Goal: Find specific page/section: Find specific page/section

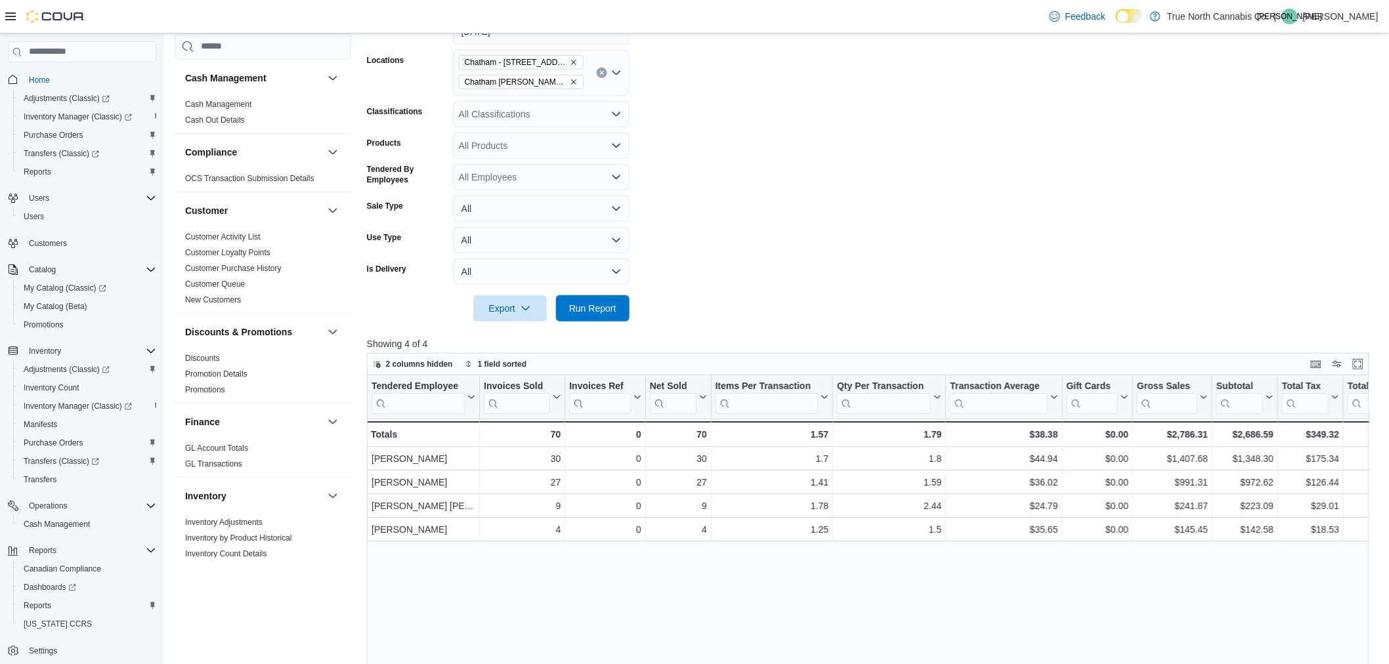
scroll to position [146, 0]
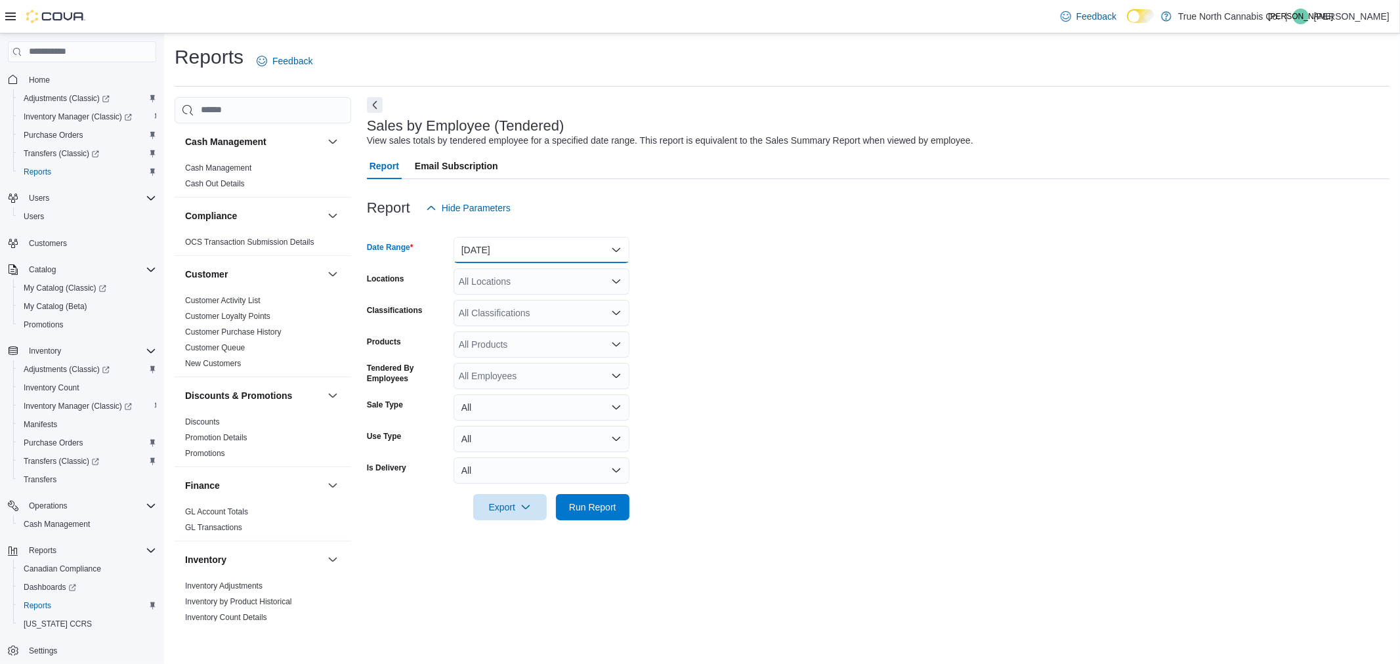
click at [513, 253] on button "Yesterday" at bounding box center [542, 250] width 176 height 26
click at [94, 408] on span "Inventory Manager (Classic)" at bounding box center [78, 406] width 108 height 11
